Goal: Task Accomplishment & Management: Complete application form

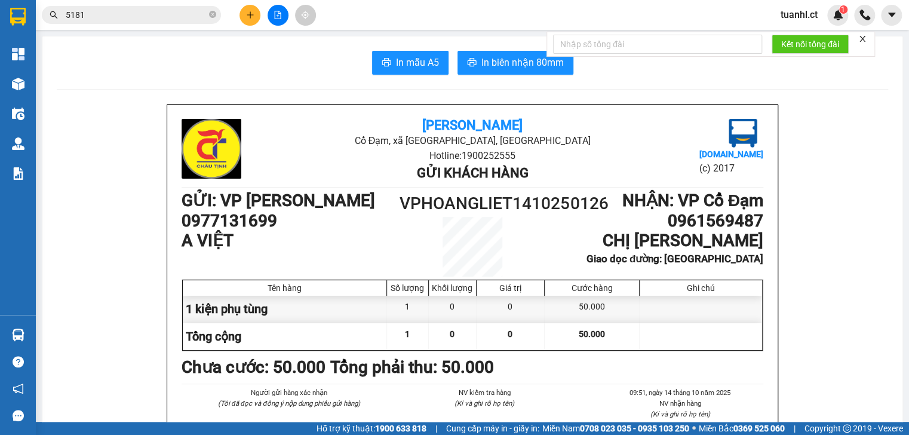
scroll to position [96, 0]
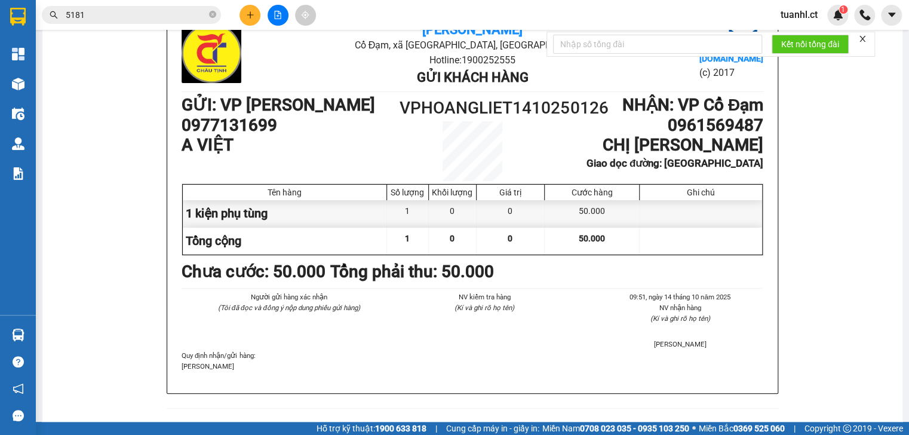
click at [250, 12] on icon "plus" at bounding box center [250, 14] width 1 height 7
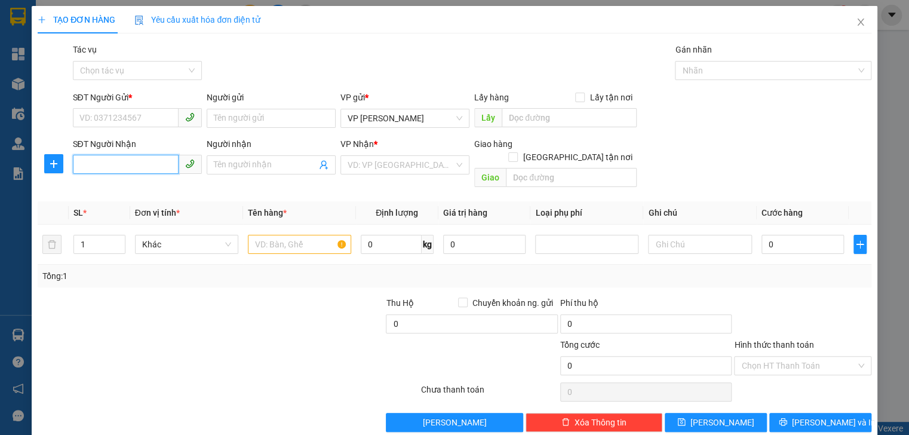
click at [112, 168] on input "SĐT Người Nhận" at bounding box center [126, 164] width 106 height 19
click at [143, 167] on input "0989520389" at bounding box center [126, 164] width 106 height 19
click at [139, 125] on input "SĐT Người Gửi *" at bounding box center [126, 117] width 106 height 19
click at [91, 164] on input "0989520389" at bounding box center [126, 164] width 106 height 19
type input "0969520389"
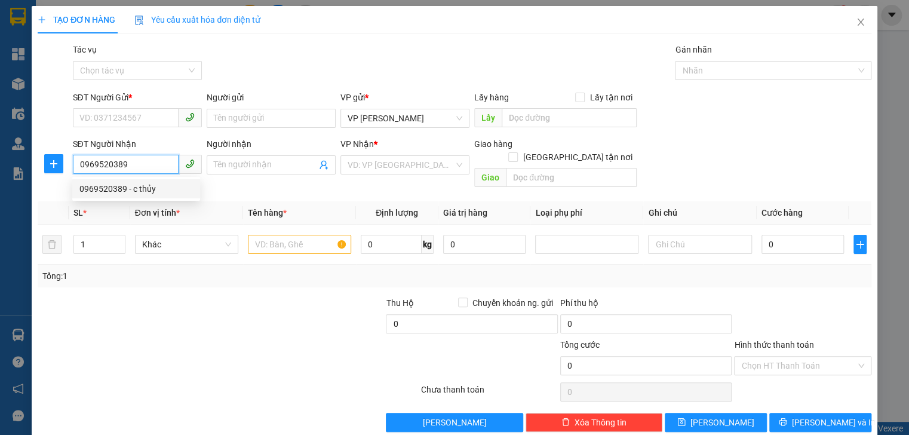
click at [148, 185] on div "0969520389 - c thủy" at bounding box center [135, 188] width 113 height 13
type input "c thủy"
type input "VP [PERSON_NAME]"
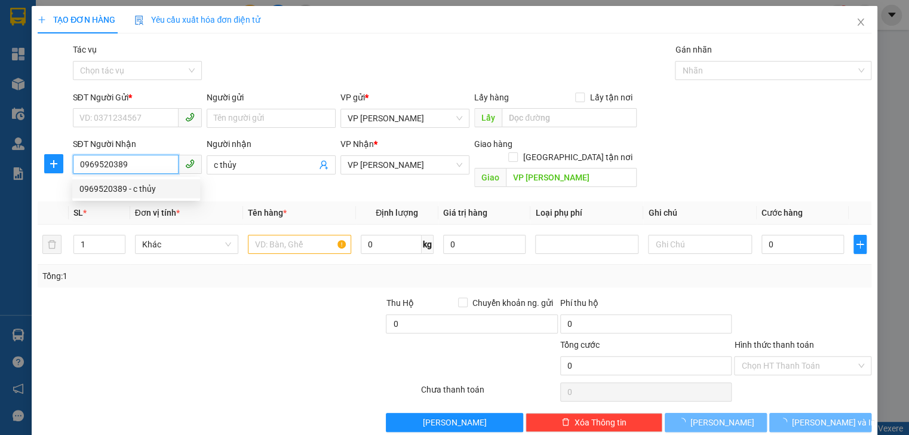
type input "380.000"
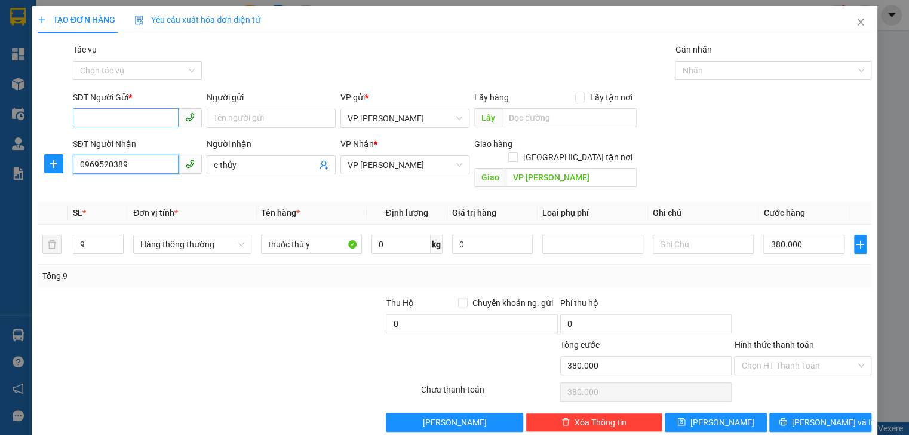
type input "0969520389"
click at [153, 122] on input "SĐT Người Gửi *" at bounding box center [126, 117] width 106 height 19
click at [144, 140] on div "0965309666 - a hiếu" at bounding box center [135, 142] width 113 height 13
type input "0965309666"
type input "a hiếu"
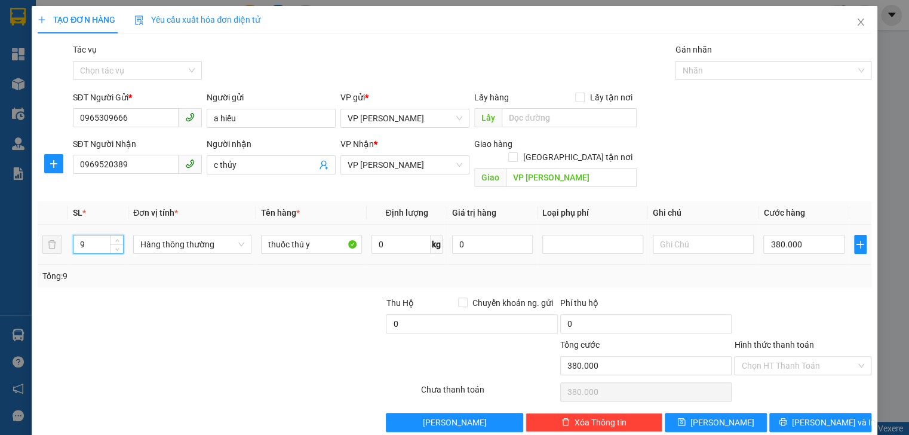
click at [100, 235] on input "9" at bounding box center [98, 244] width 50 height 18
type input "2"
click at [791, 235] on input "380.000" at bounding box center [803, 244] width 81 height 19
type input "0"
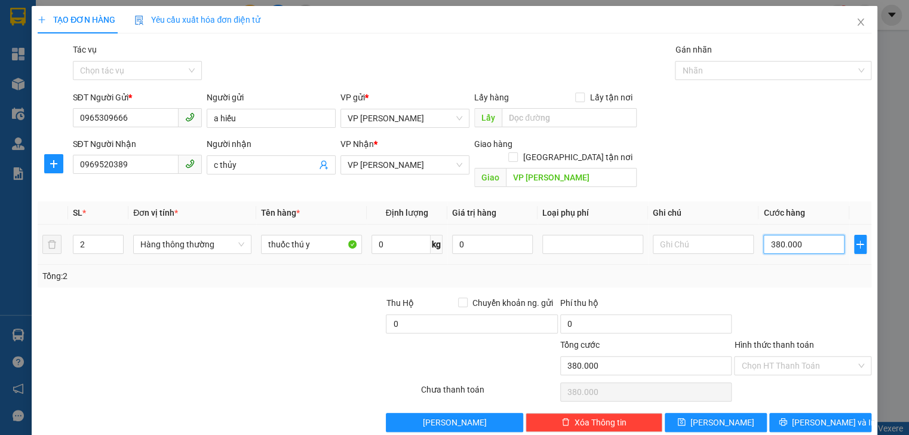
type input "0"
click at [765, 235] on input "0" at bounding box center [803, 244] width 81 height 19
type input "90"
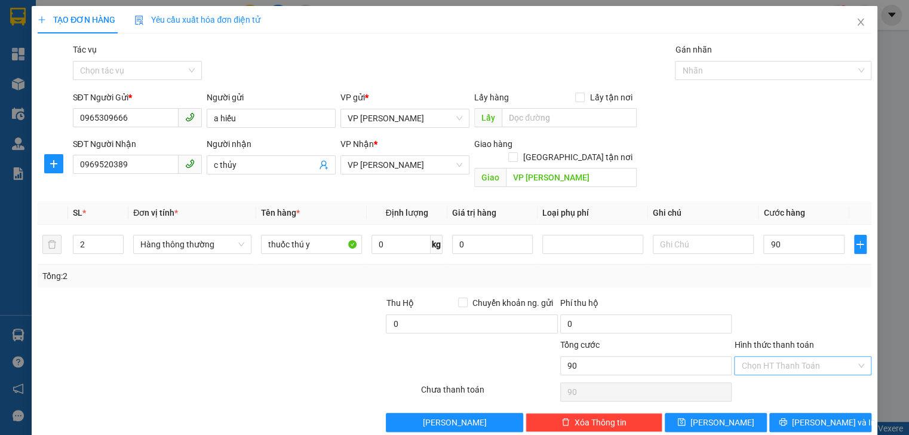
type input "90.000"
click at [794, 356] on input "Hình thức thanh toán" at bounding box center [798, 365] width 114 height 18
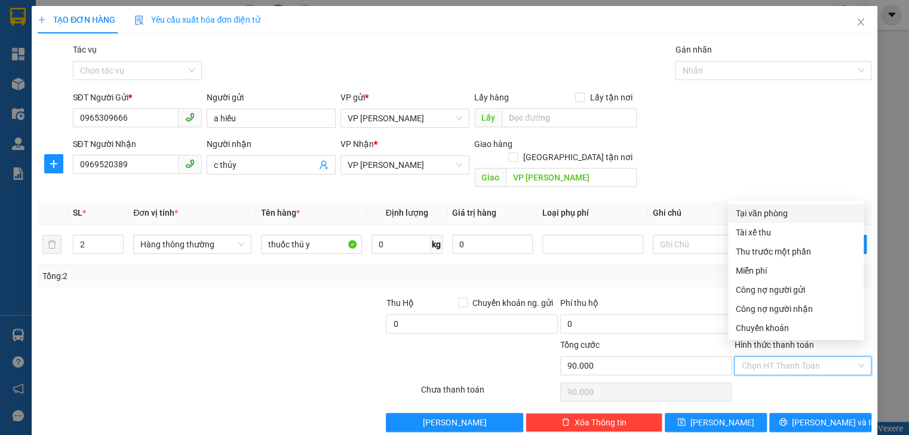
click at [771, 217] on div "Tại văn phòng" at bounding box center [795, 213] width 121 height 13
type input "0"
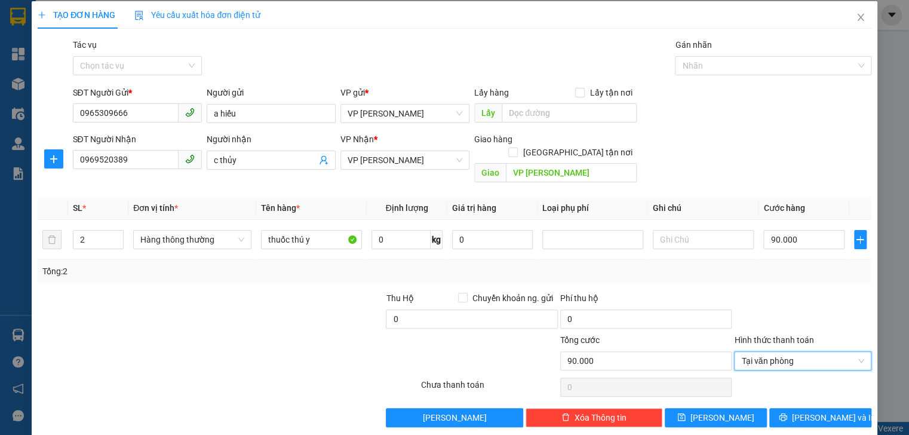
scroll to position [6, 0]
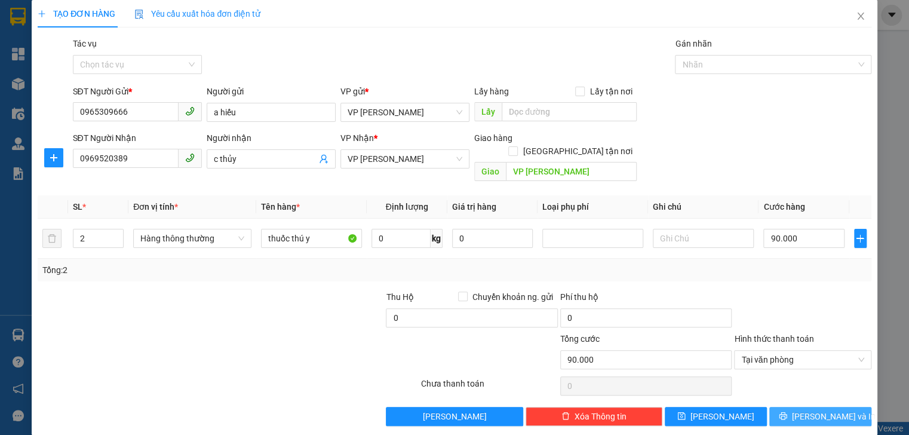
click at [831, 410] on span "[PERSON_NAME] và In" at bounding box center [834, 416] width 84 height 13
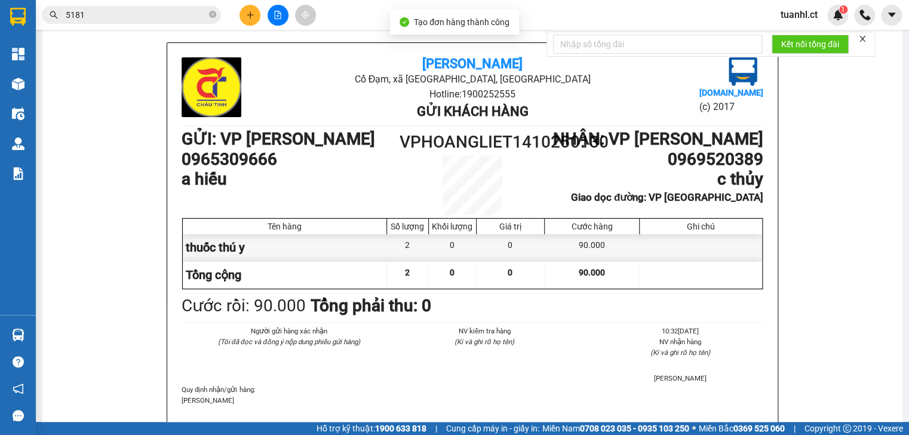
scroll to position [48, 0]
